Goal: Learn about a topic: Learn about a topic

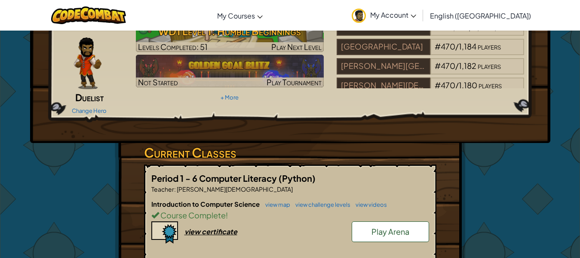
scroll to position [129, 0]
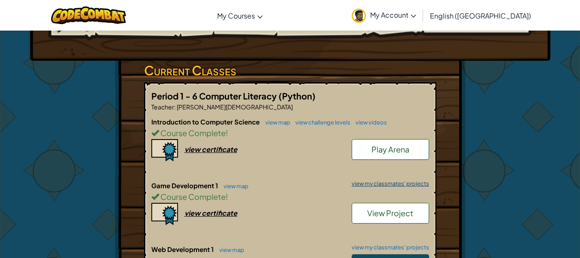
click at [374, 181] on link "view my classmates' projects" at bounding box center [389, 184] width 82 height 6
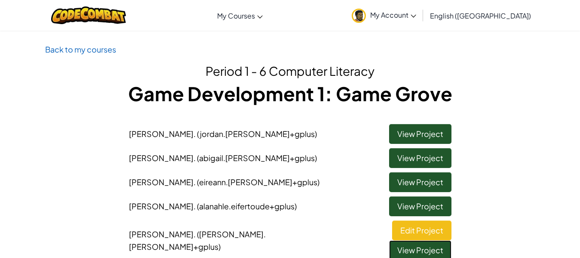
click at [410, 240] on link "View Project" at bounding box center [420, 250] width 62 height 20
